Goal: Information Seeking & Learning: Learn about a topic

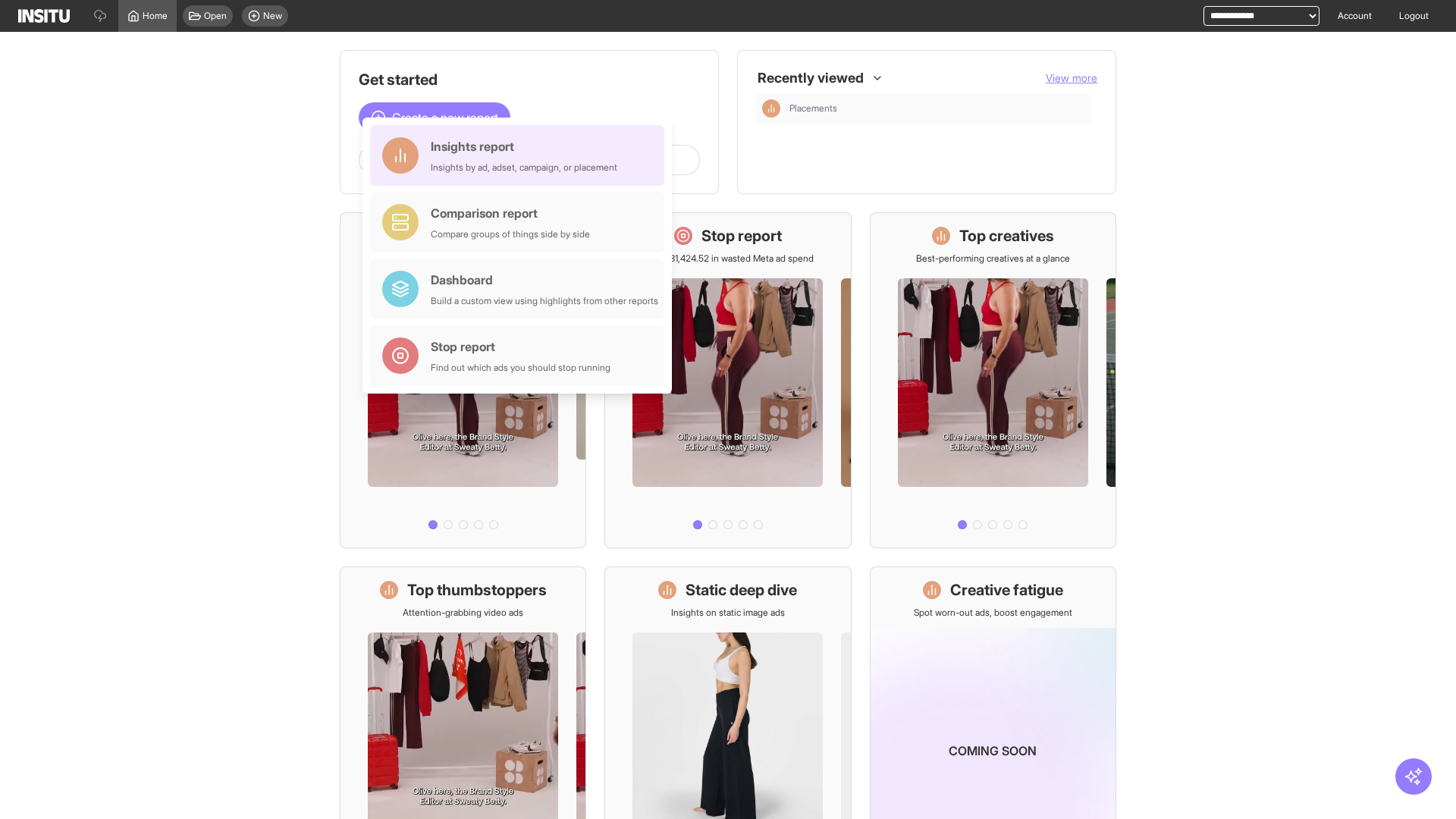
click at [521, 156] on div "Insights report Insights by ad, adset, campaign, or placement" at bounding box center [524, 155] width 187 height 36
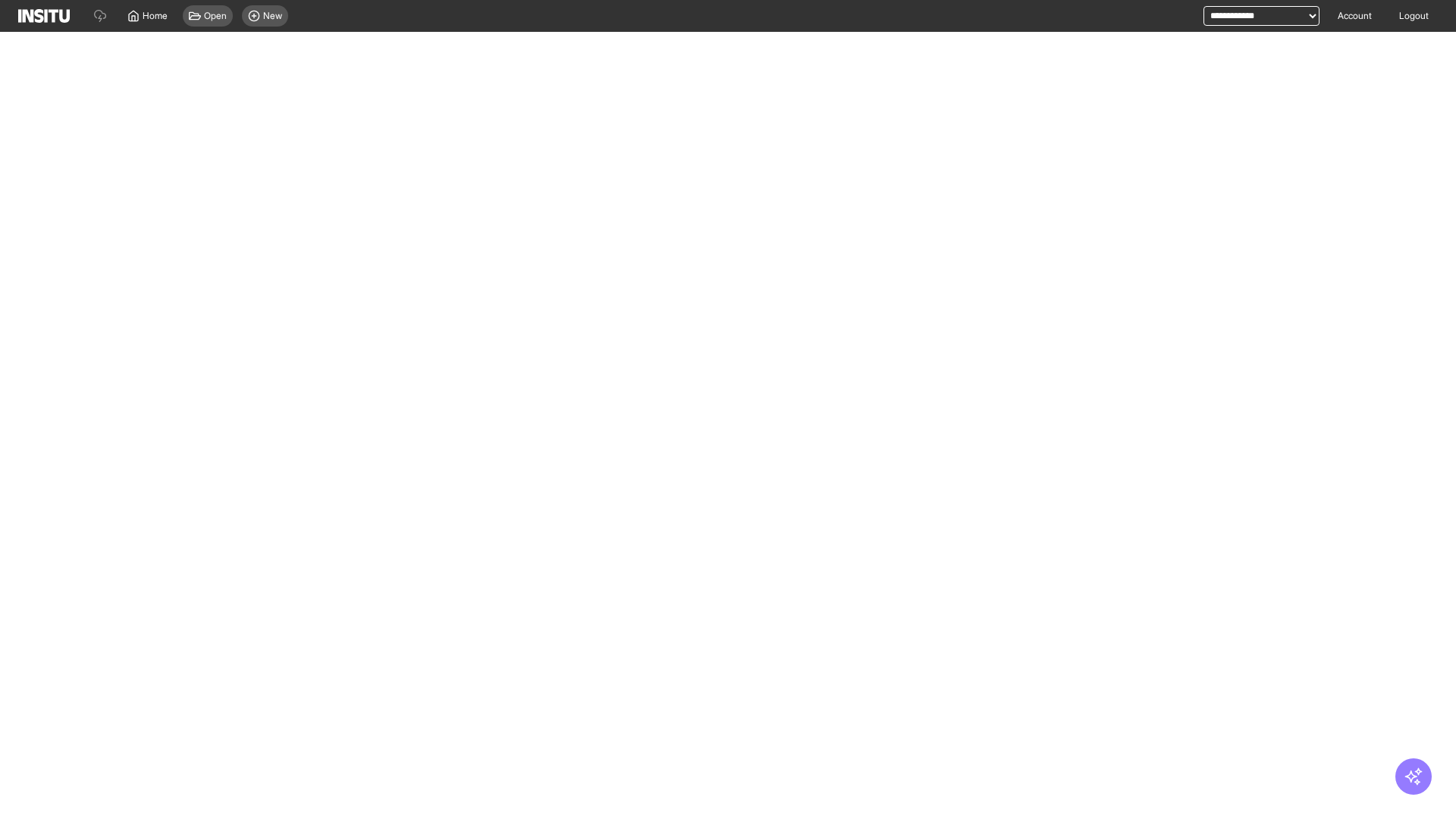
select select "**"
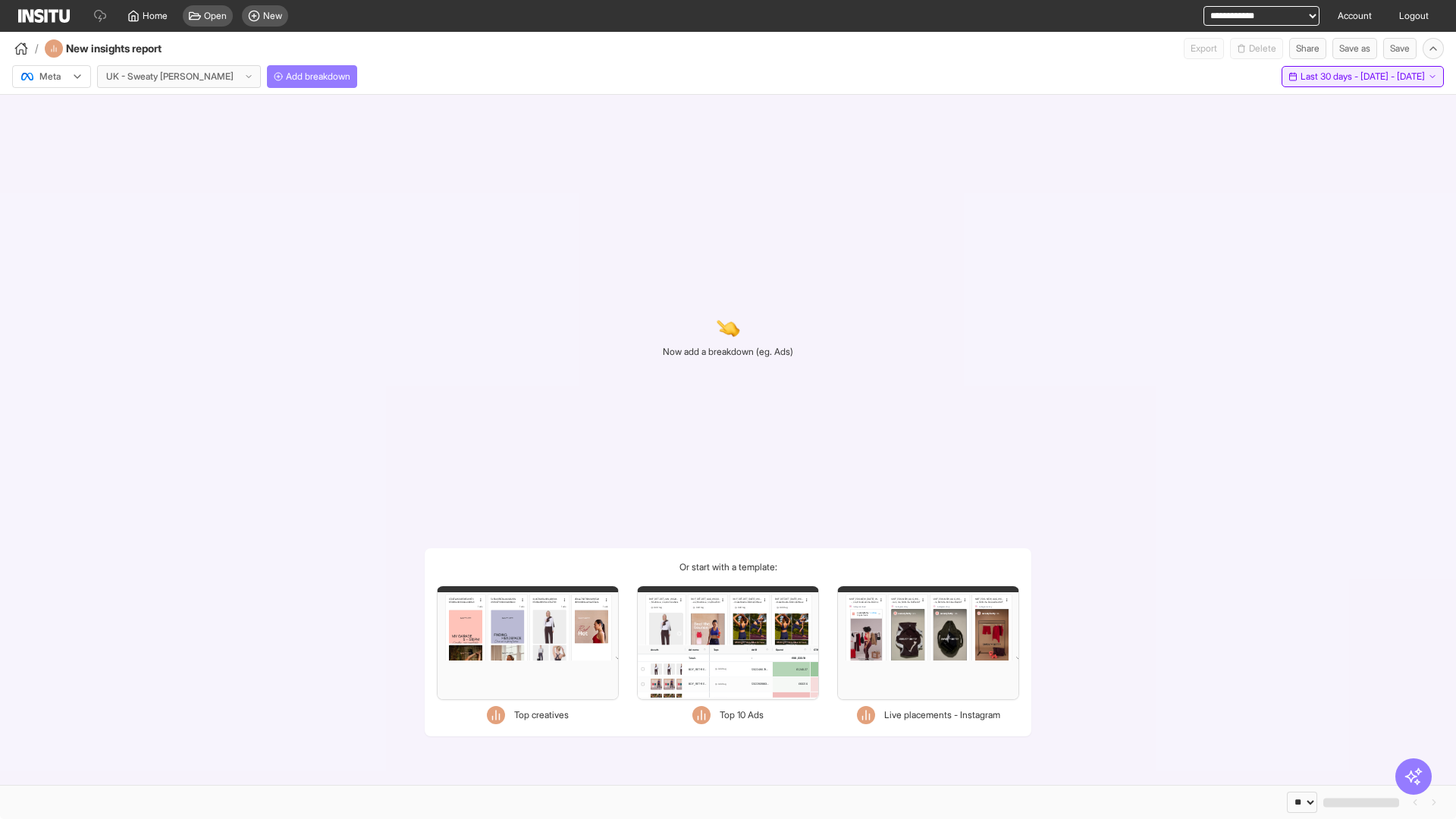
click at [1332, 77] on span "Last 30 days - [DATE] - [DATE]" at bounding box center [1362, 77] width 125 height 12
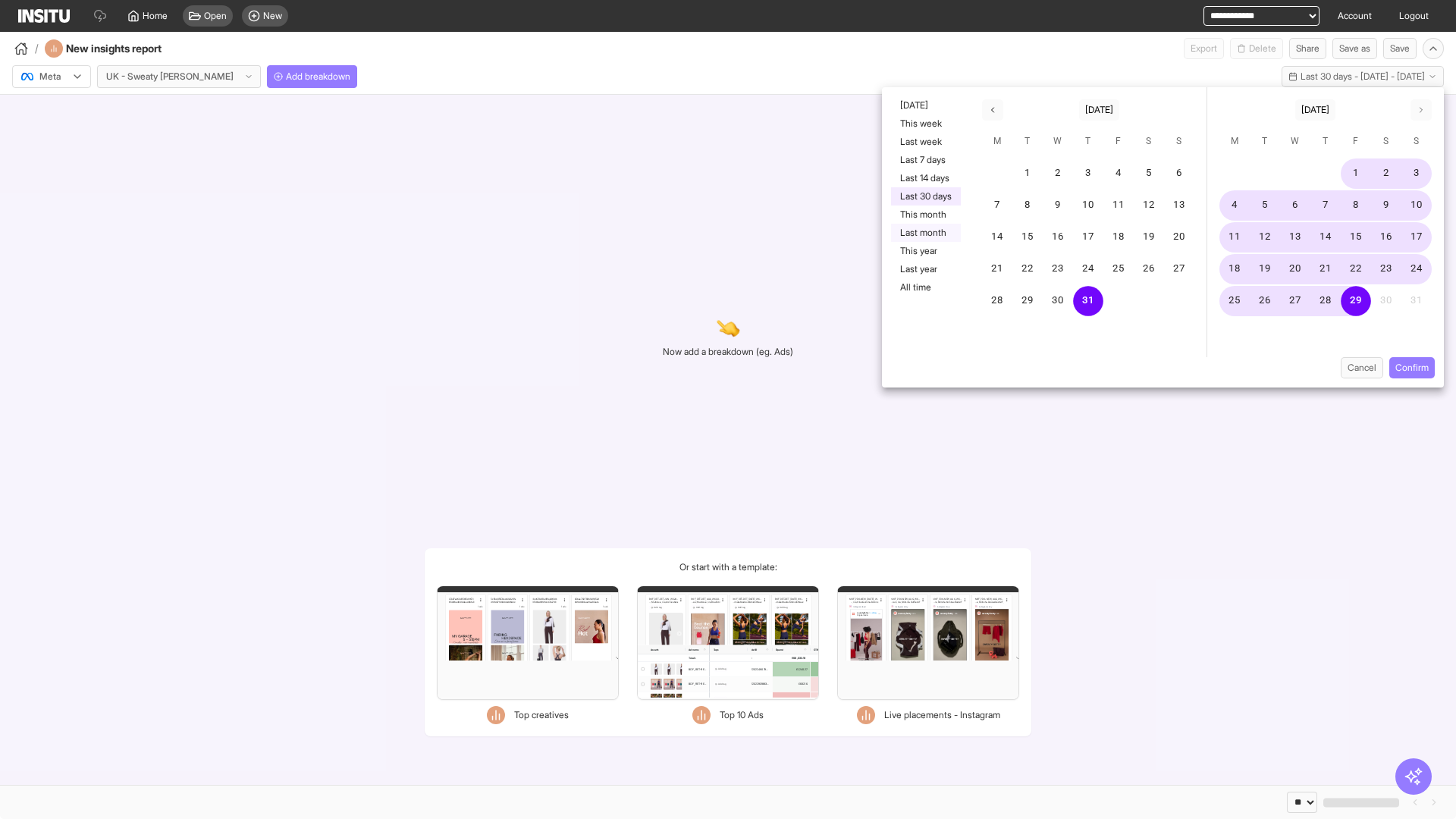
click at [924, 233] on button "Last month" at bounding box center [925, 233] width 70 height 19
